Goal: Information Seeking & Learning: Learn about a topic

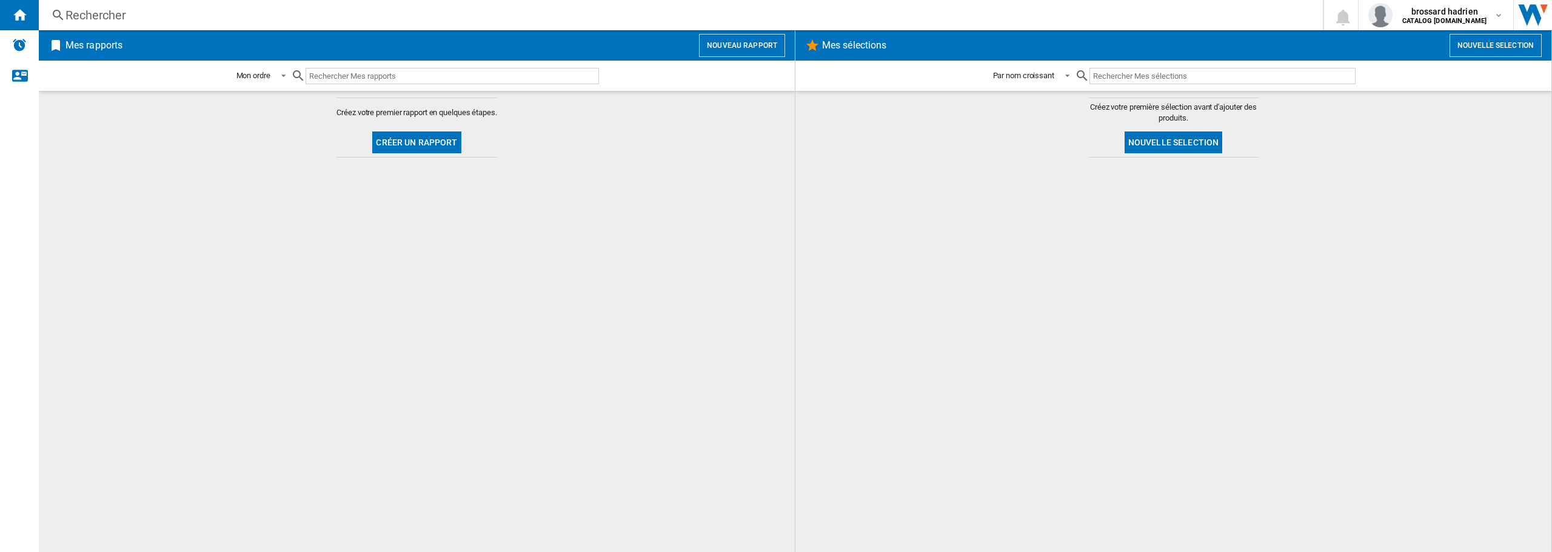
click at [79, 14] on div "Rechercher" at bounding box center [678, 15] width 1226 height 17
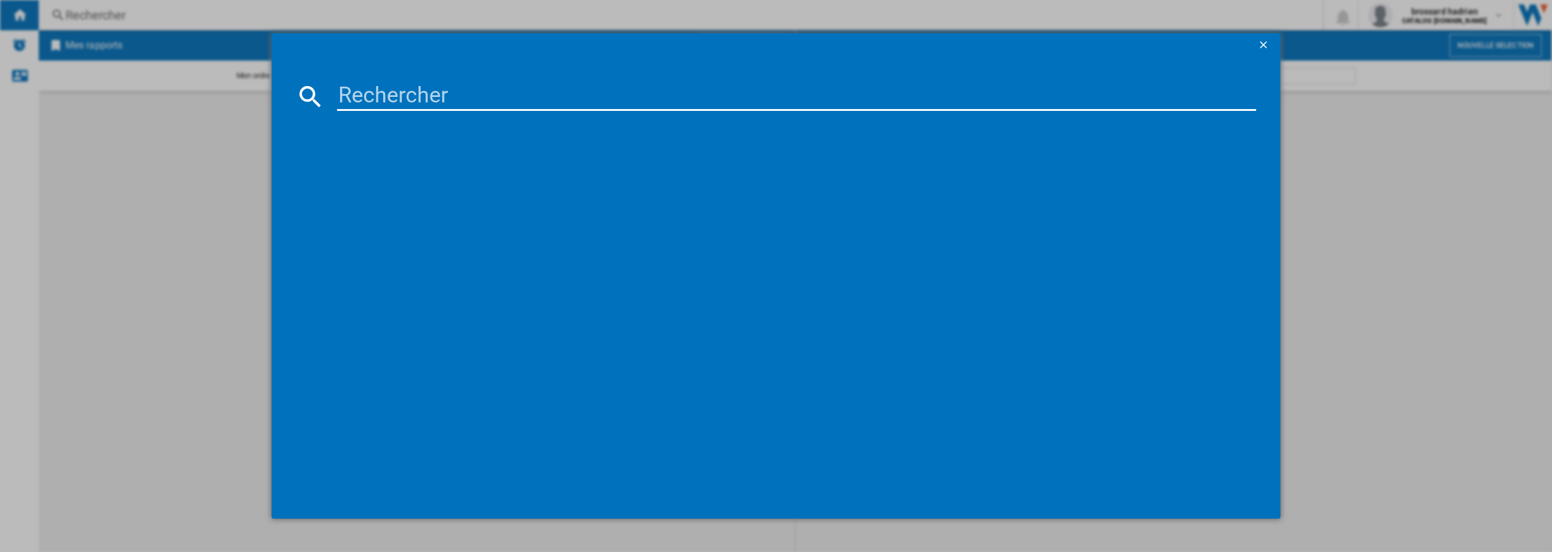
click at [458, 96] on input at bounding box center [796, 96] width 919 height 29
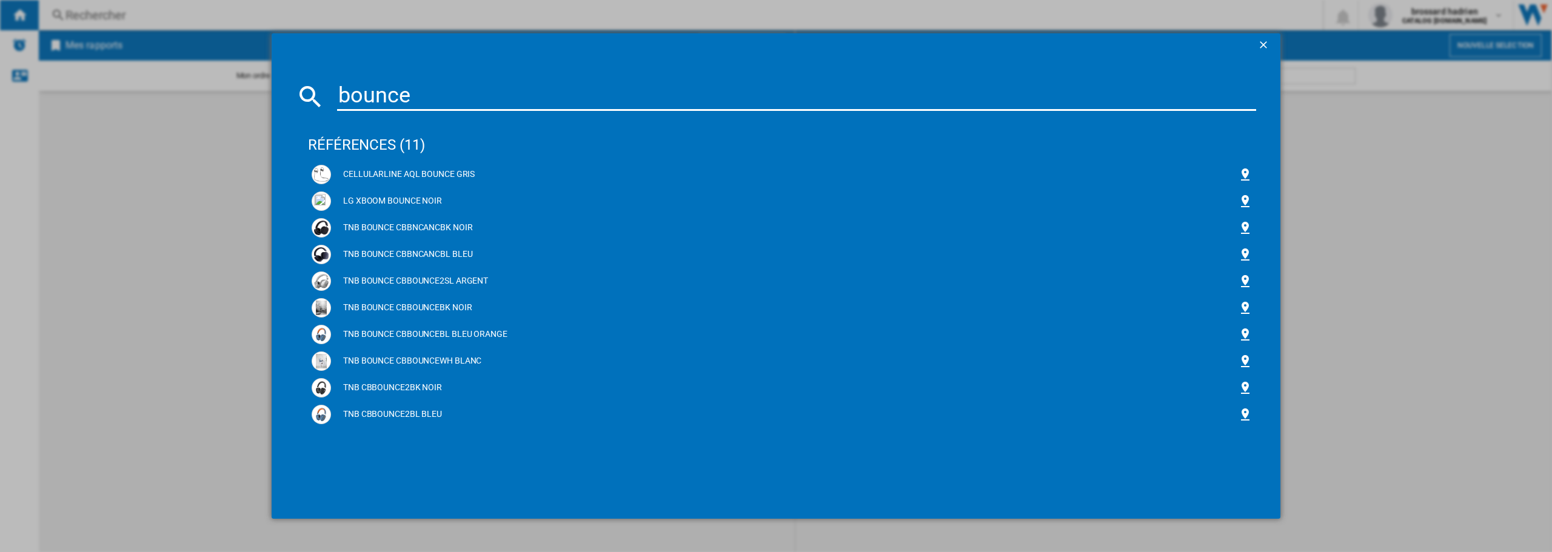
click at [341, 92] on input "bounce" at bounding box center [796, 96] width 919 height 29
type input "LG bounce"
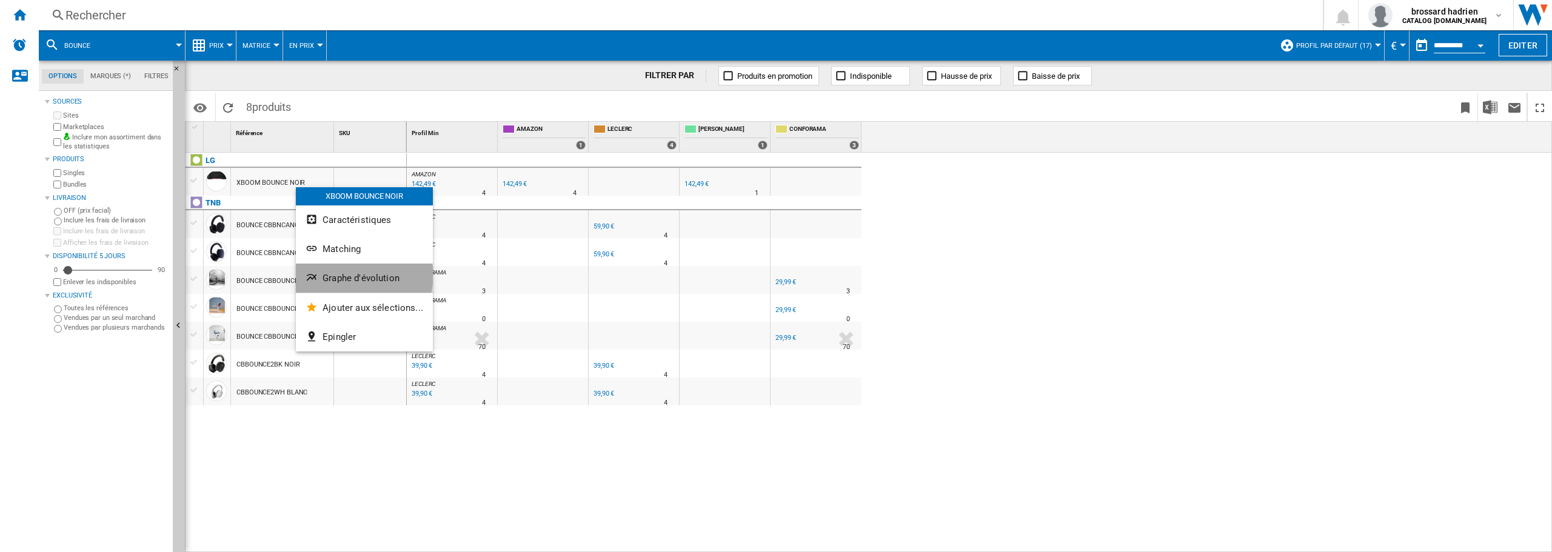
click at [356, 275] on span "Graphe d'évolution" at bounding box center [361, 278] width 77 height 11
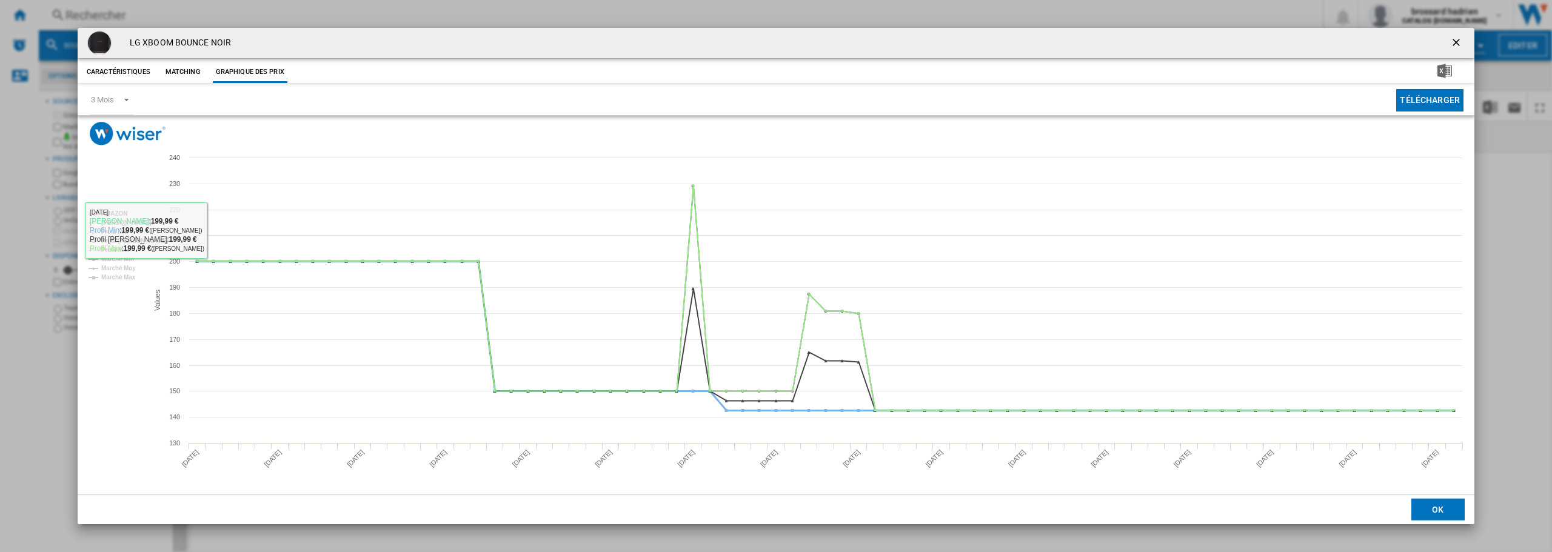
click at [117, 229] on tspan "Profil Min" at bounding box center [114, 232] width 27 height 7
click at [120, 243] on tspan "Profil [PERSON_NAME]" at bounding box center [134, 241] width 67 height 7
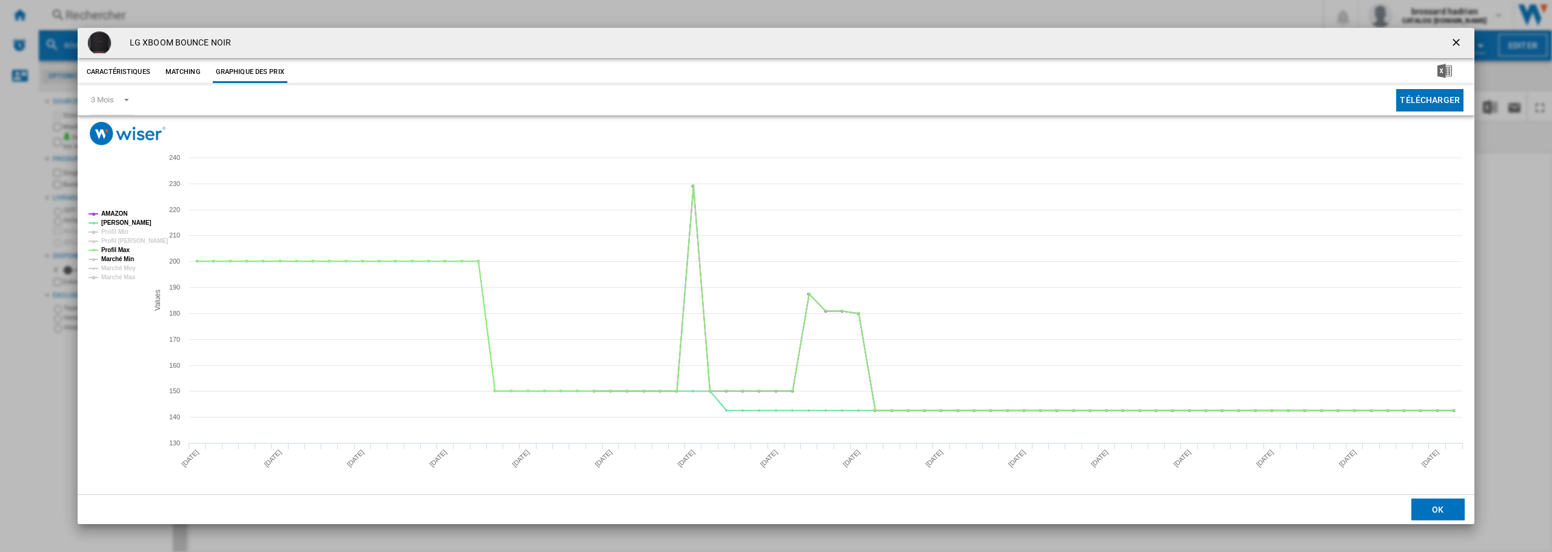
click at [116, 256] on tspan "Marché Min" at bounding box center [117, 259] width 33 height 7
click at [116, 248] on tspan "Profil Max" at bounding box center [115, 250] width 29 height 7
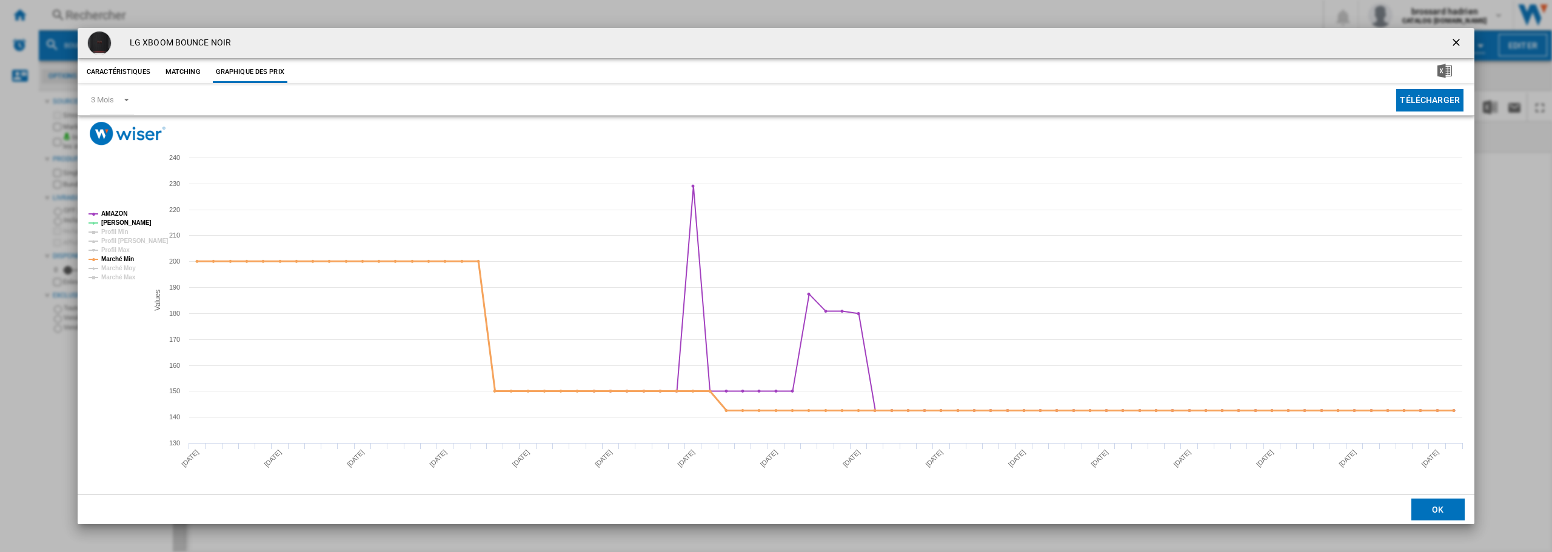
click at [119, 260] on tspan "Marché Min" at bounding box center [117, 259] width 33 height 7
